Goal: Transaction & Acquisition: Download file/media

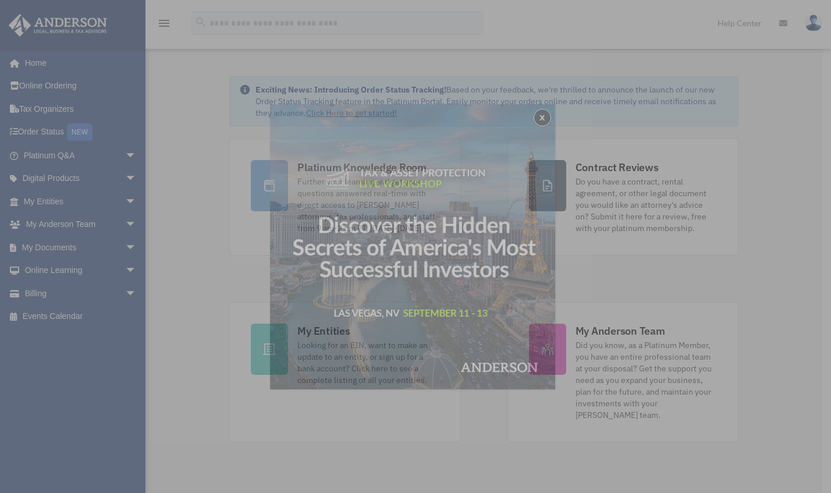
click at [58, 256] on div "x" at bounding box center [415, 246] width 831 height 493
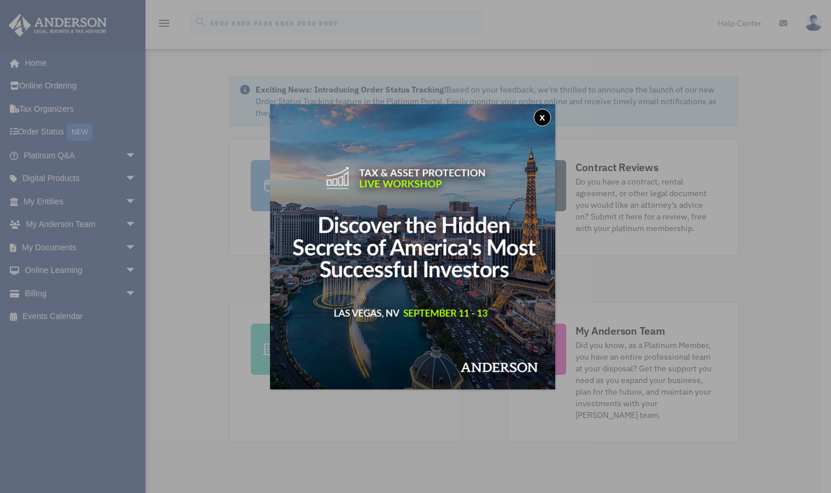
click at [543, 116] on button "x" at bounding box center [541, 117] width 17 height 17
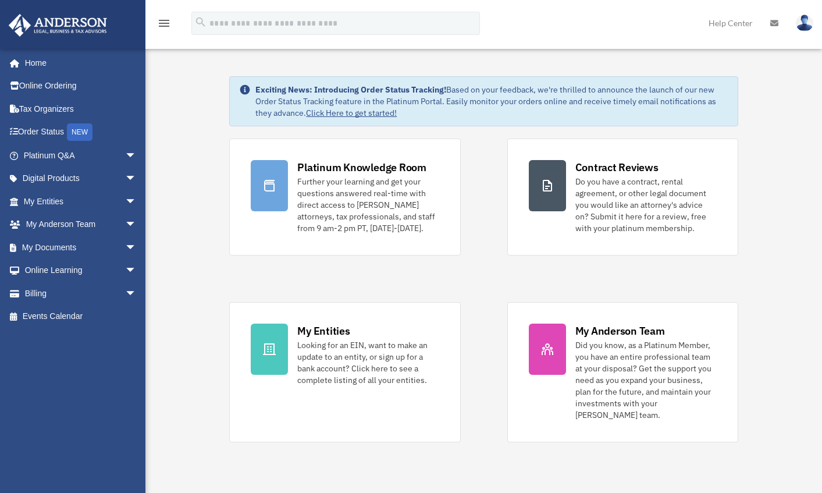
click at [125, 242] on span "arrow_drop_down" at bounding box center [136, 248] width 23 height 24
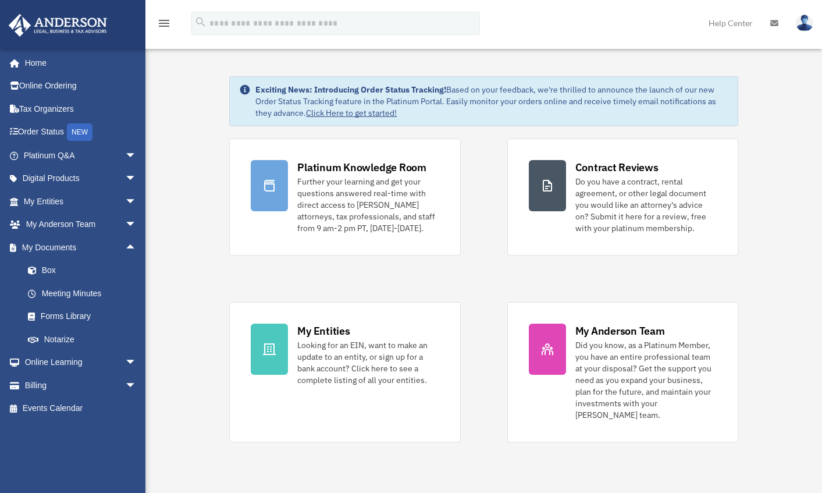
click at [48, 270] on link "Box" at bounding box center [85, 270] width 138 height 23
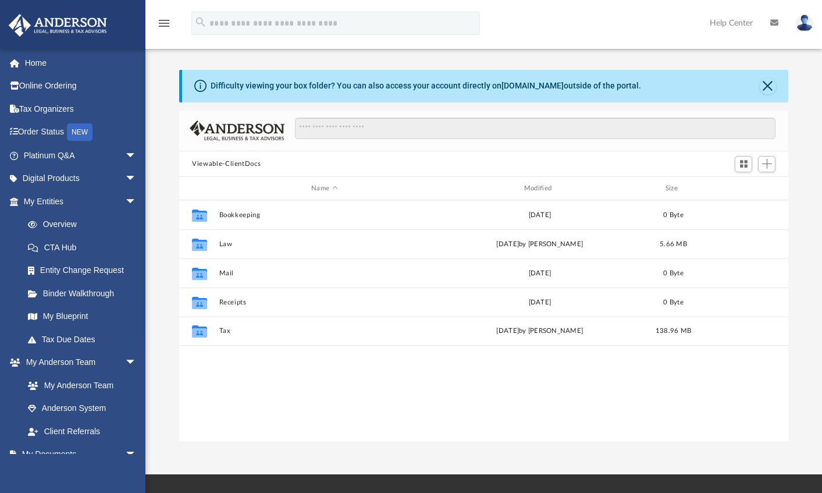
scroll to position [255, 600]
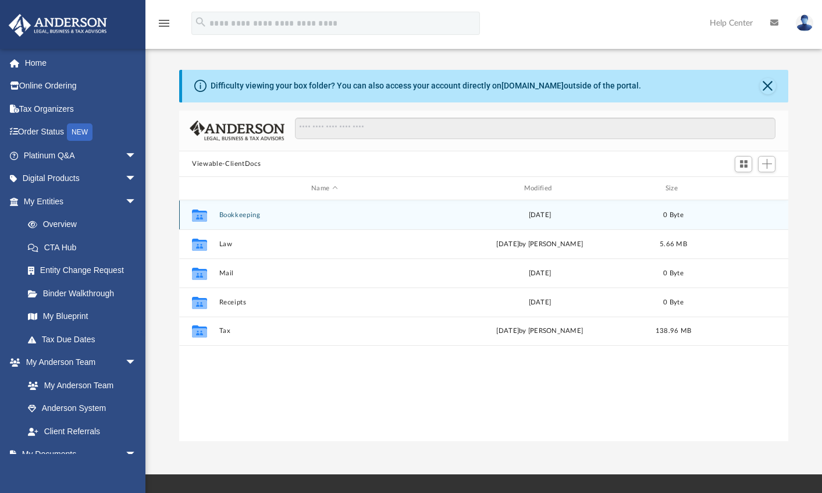
click at [546, 213] on div "Fri Aug 4 2023" at bounding box center [540, 215] width 211 height 10
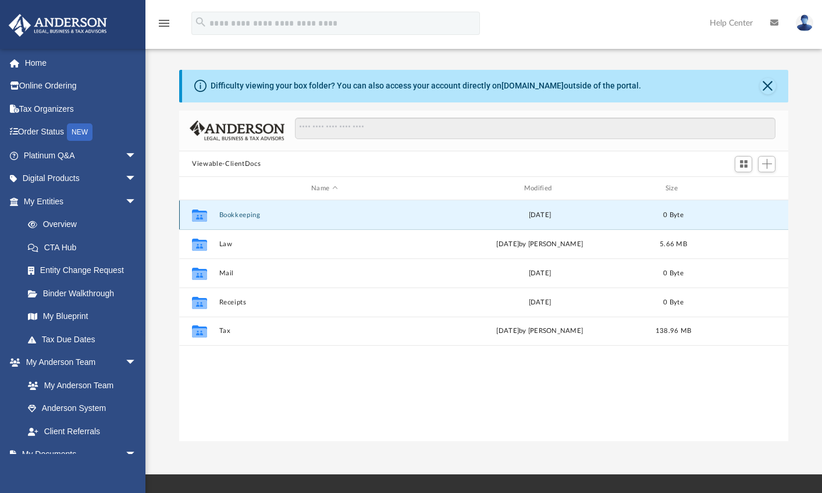
click at [551, 213] on div "Fri Aug 4 2023" at bounding box center [540, 215] width 211 height 10
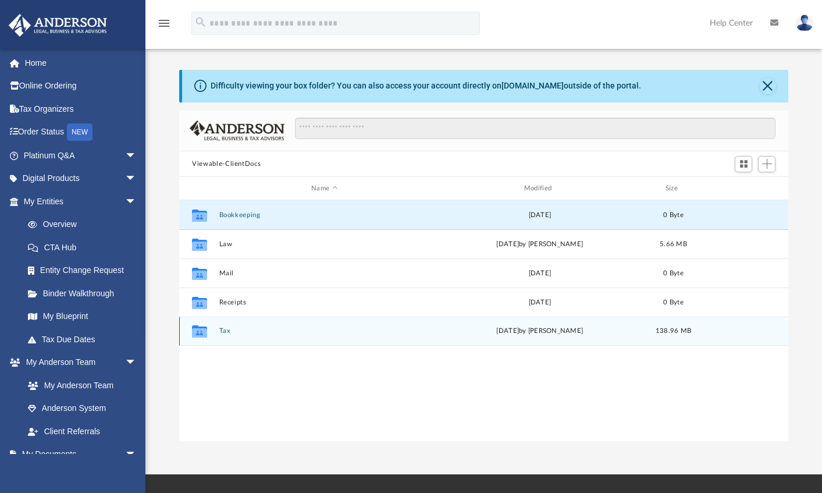
click at [517, 331] on div "Wed Aug 13 2025 by Darryl Guinyard" at bounding box center [540, 331] width 211 height 10
click at [524, 330] on div "Wed Aug 13 2025 by Darryl Guinyard" at bounding box center [540, 331] width 211 height 10
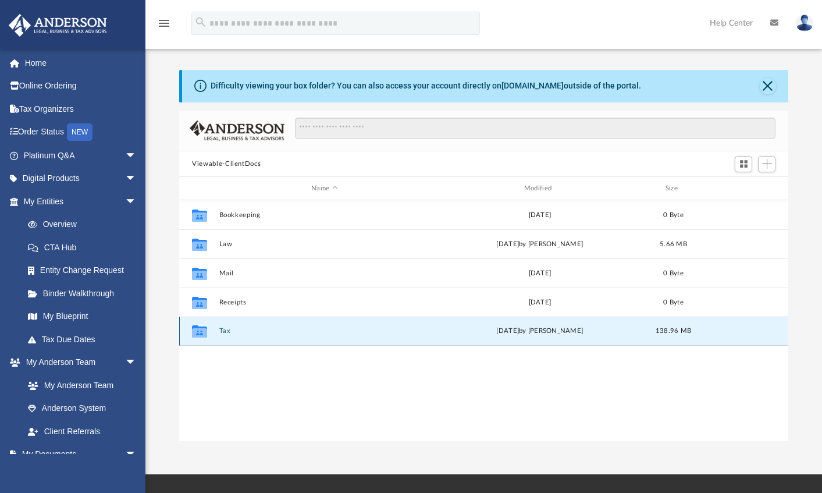
click at [526, 329] on div "Wed Aug 13 2025 by Darryl Guinyard" at bounding box center [540, 331] width 211 height 10
click at [532, 334] on div "Wed Aug 13 2025 by Darryl Guinyard" at bounding box center [540, 331] width 211 height 10
click at [476, 329] on div "Wed Aug 13 2025 by Darryl Guinyard" at bounding box center [540, 331] width 211 height 10
click at [471, 331] on div "Wed Aug 13 2025 by Darryl Guinyard" at bounding box center [540, 331] width 211 height 10
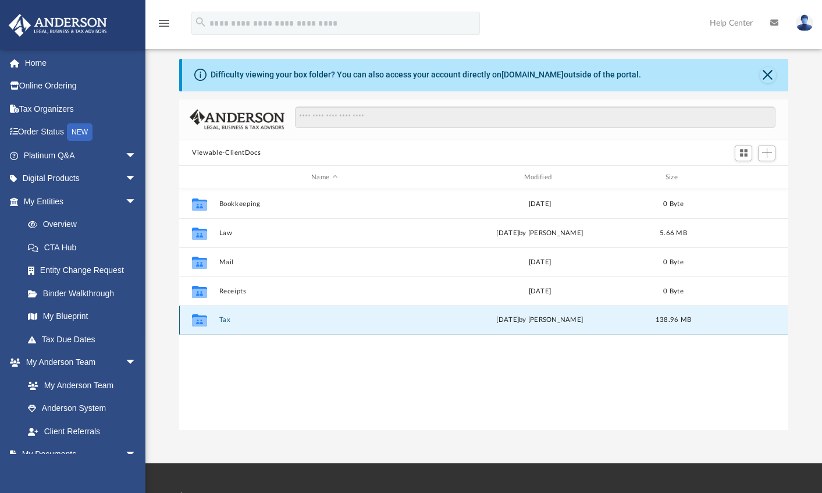
scroll to position [0, 0]
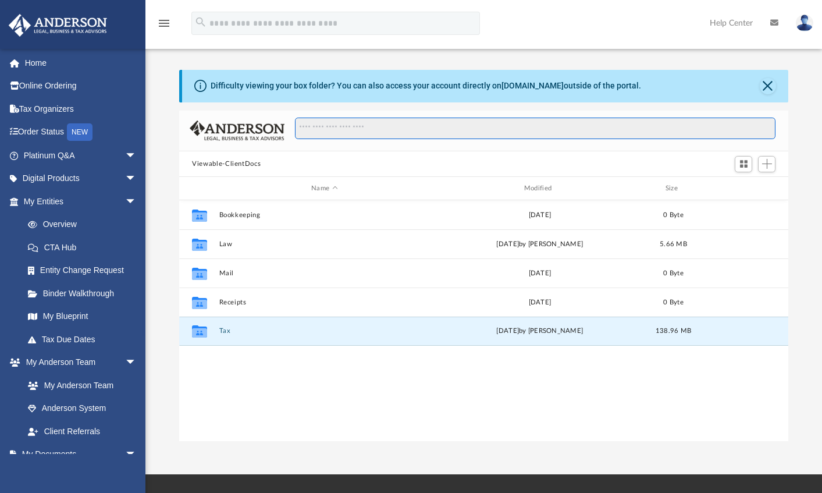
click at [482, 125] on input "Search files and folders" at bounding box center [535, 128] width 480 height 22
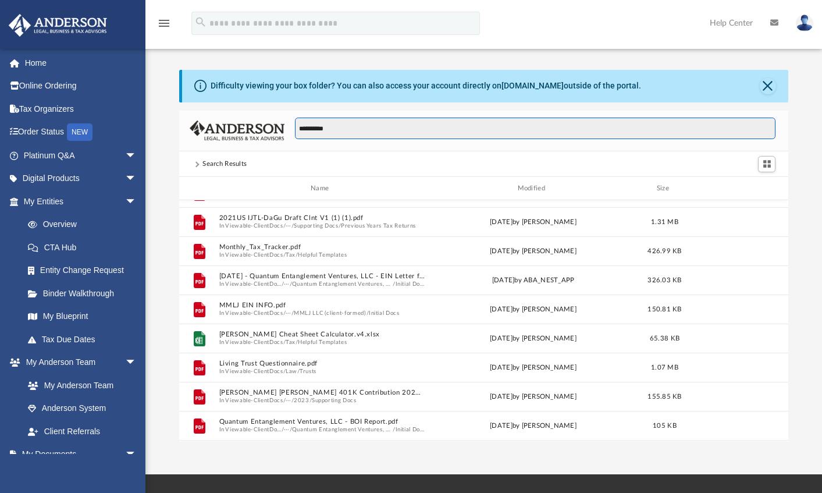
scroll to position [865, 0]
click at [432, 126] on input "**********" at bounding box center [535, 128] width 480 height 22
click at [444, 126] on input "*********" at bounding box center [535, 128] width 480 height 22
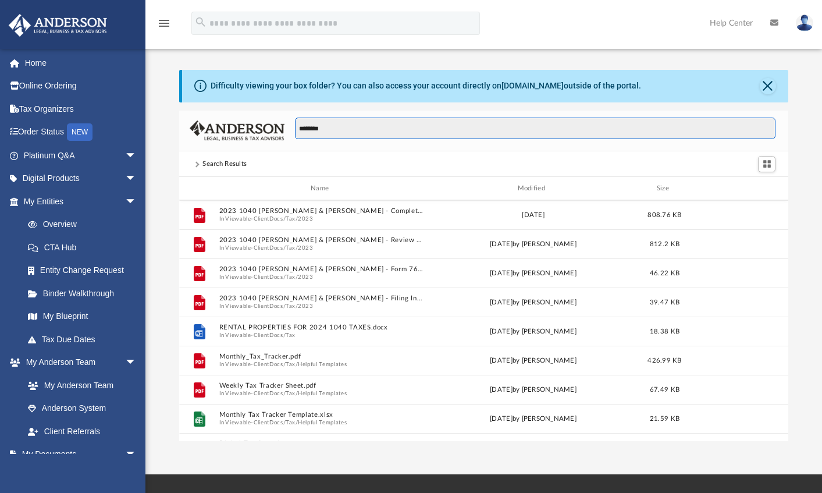
type input "********"
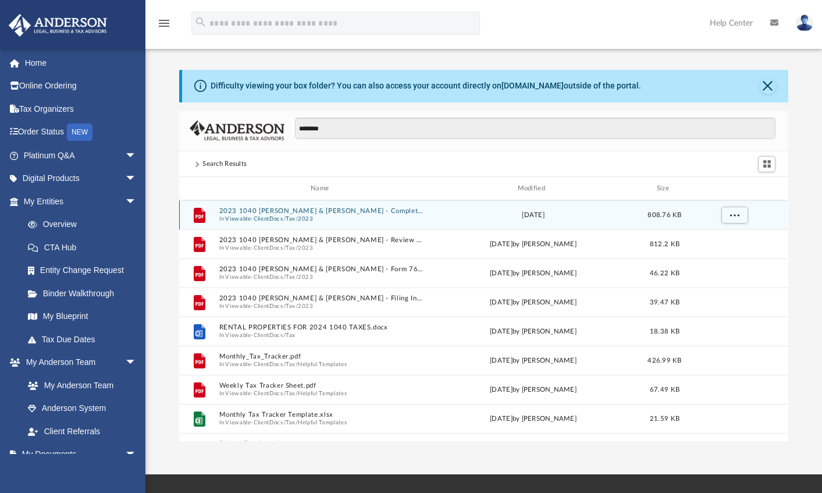
click at [384, 215] on span "In Viewable-ClientDocs / Tax / 2023" at bounding box center [322, 219] width 206 height 8
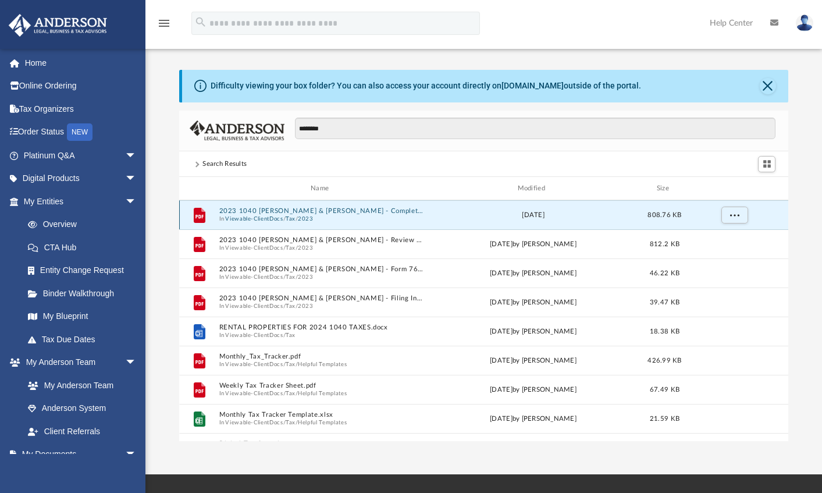
click at [386, 219] on span "In Viewable-ClientDocs / Tax / 2023" at bounding box center [322, 219] width 206 height 8
click at [734, 212] on span "More options" at bounding box center [734, 214] width 9 height 6
click at [722, 234] on li "Preview" at bounding box center [724, 238] width 34 height 12
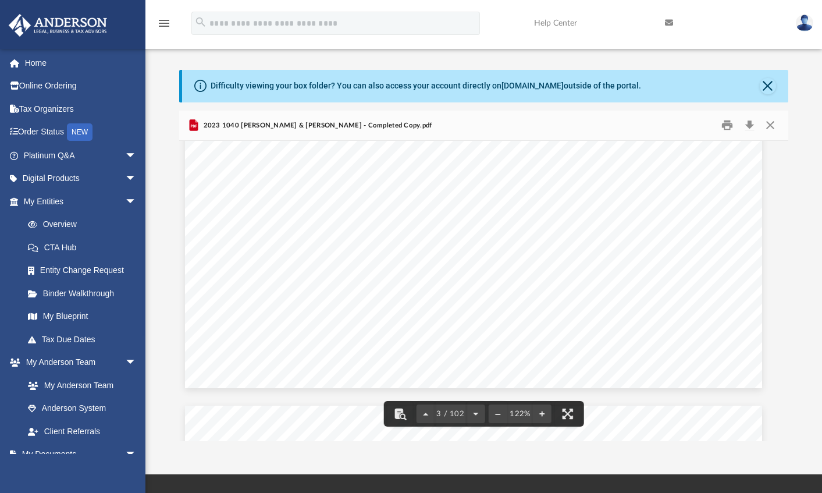
scroll to position [0, 10]
click at [749, 126] on button "Download" at bounding box center [749, 125] width 21 height 18
